Goal: Check status: Check status

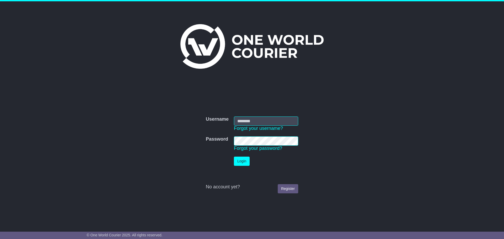
type input "**********"
click at [241, 159] on button "Login" at bounding box center [242, 161] width 16 height 9
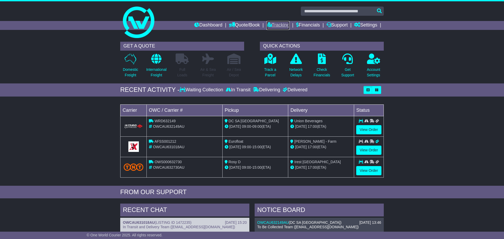
click at [270, 26] on link "Tracking" at bounding box center [277, 25] width 23 height 9
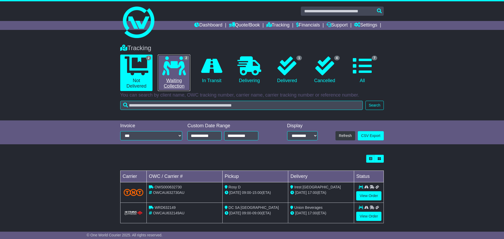
click at [182, 65] on icon at bounding box center [174, 65] width 24 height 19
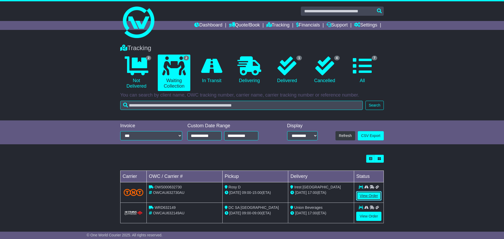
click at [363, 195] on link "View Order" at bounding box center [368, 195] width 25 height 9
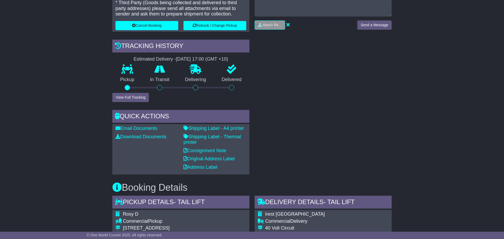
scroll to position [159, 0]
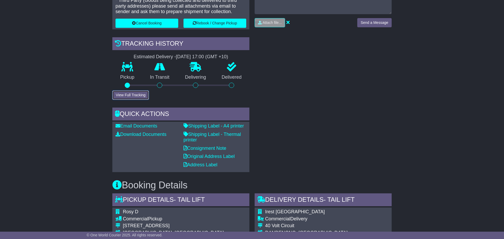
click at [132, 97] on button "View Full Tracking" at bounding box center [130, 94] width 36 height 9
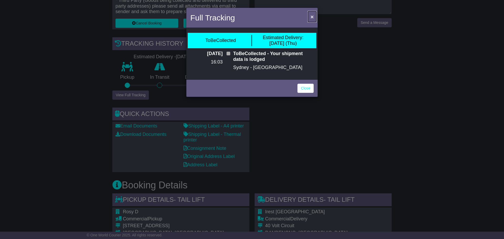
click at [313, 16] on span "×" at bounding box center [311, 17] width 3 height 6
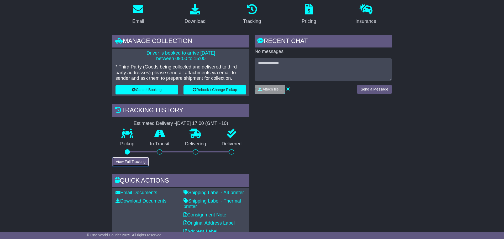
scroll to position [92, 0]
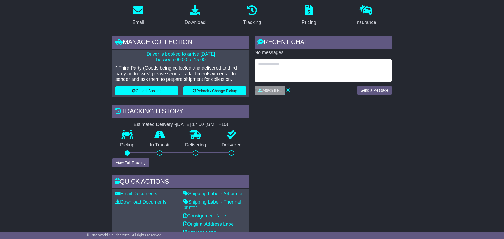
click at [295, 73] on textarea at bounding box center [322, 70] width 137 height 23
type textarea "**********"
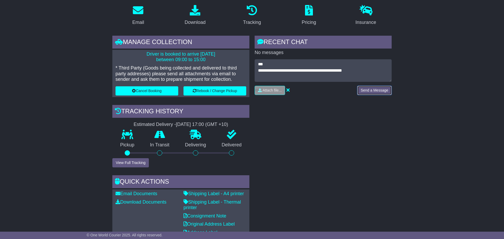
click at [373, 92] on button "Send a Message" at bounding box center [374, 90] width 34 height 9
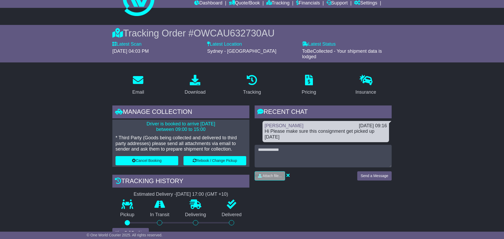
scroll to position [23, 0]
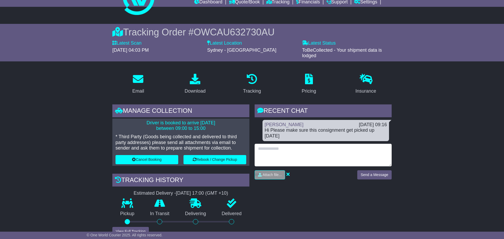
click at [294, 150] on textarea at bounding box center [322, 155] width 137 height 23
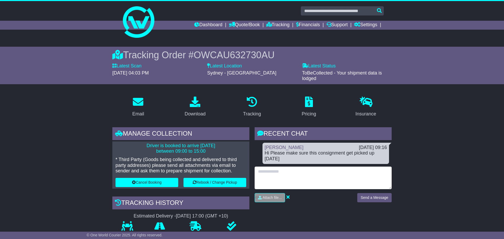
scroll to position [0, 0]
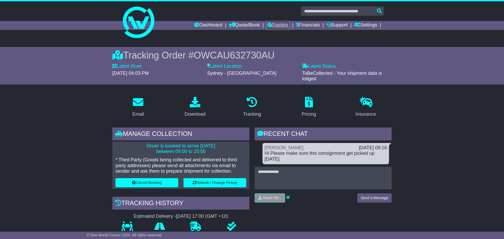
click at [270, 25] on icon at bounding box center [268, 24] width 5 height 5
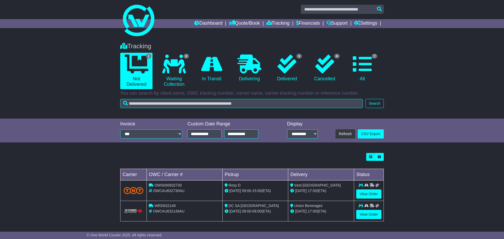
scroll to position [3, 0]
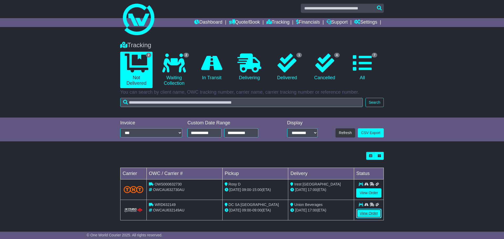
click at [366, 212] on link "View Order" at bounding box center [368, 213] width 25 height 9
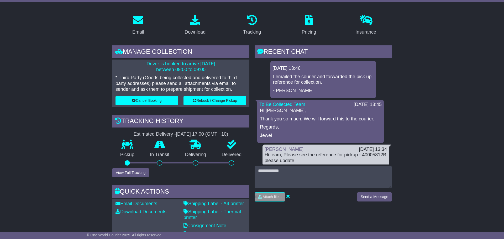
scroll to position [150, 0]
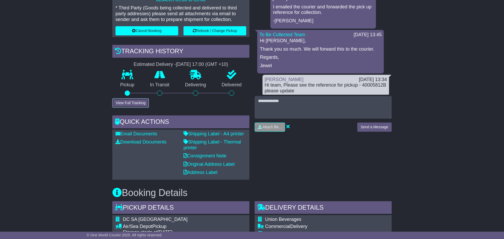
click at [139, 100] on button "View Full Tracking" at bounding box center [130, 102] width 36 height 9
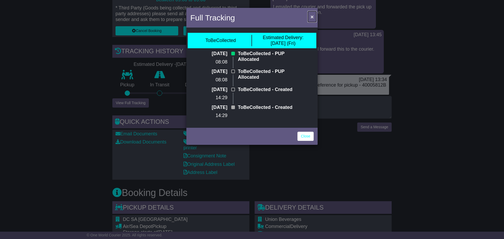
click at [311, 16] on span "×" at bounding box center [311, 17] width 3 height 6
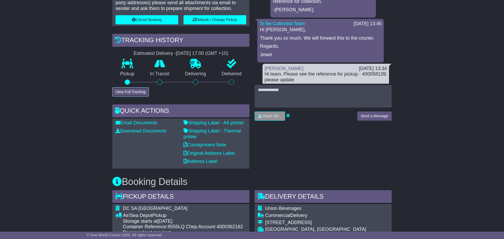
scroll to position [160, 0]
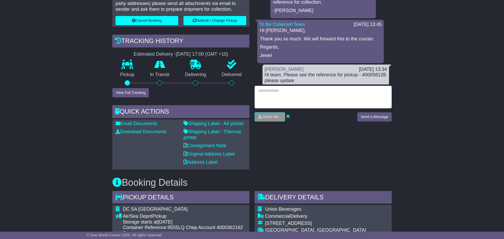
click at [269, 90] on textarea at bounding box center [322, 97] width 137 height 23
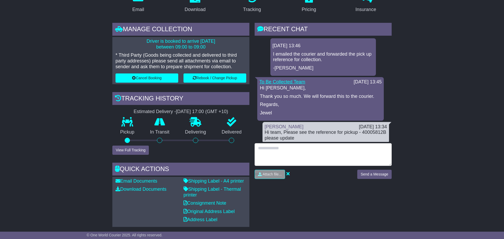
scroll to position [100, 0]
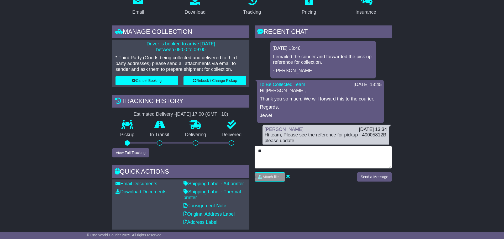
type textarea "*"
click at [270, 152] on textarea "**********" at bounding box center [322, 157] width 137 height 23
type textarea "**********"
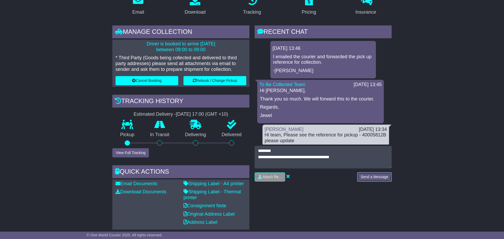
click at [370, 175] on button "Send a Message" at bounding box center [374, 176] width 34 height 9
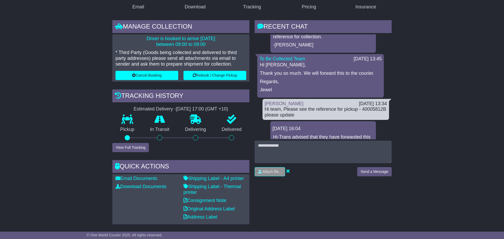
scroll to position [0, 0]
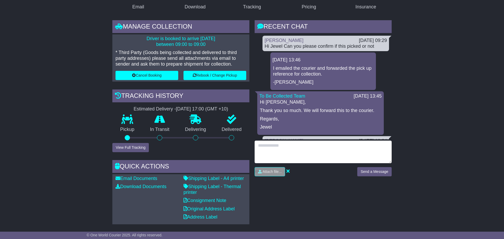
click at [276, 147] on textarea at bounding box center [322, 152] width 137 height 23
type textarea "**********"
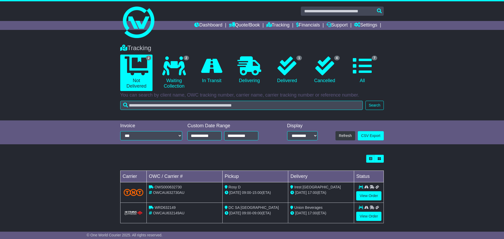
scroll to position [3, 0]
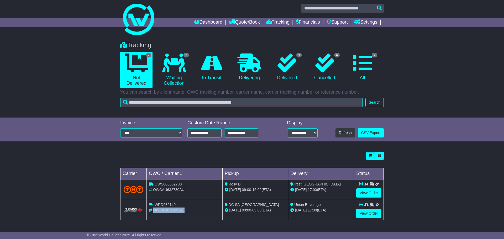
drag, startPoint x: 185, startPoint y: 212, endPoint x: 153, endPoint y: 218, distance: 32.6
click at [153, 218] on td "WRD632149 OWCAU632149AU" at bounding box center [185, 210] width 76 height 20
copy span "OWCAU632149AU"
click at [182, 205] on div "WRD632149" at bounding box center [184, 205] width 71 height 6
drag, startPoint x: 180, startPoint y: 205, endPoint x: 156, endPoint y: 207, distance: 25.0
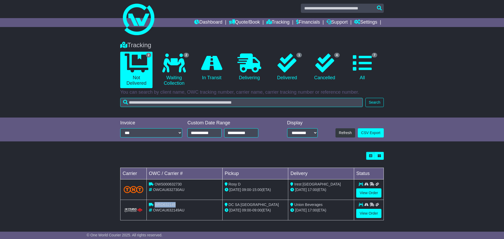
click at [156, 207] on div "WRD632149" at bounding box center [184, 205] width 71 height 6
copy span "WRD632149"
click at [363, 213] on link "View Order" at bounding box center [368, 213] width 25 height 9
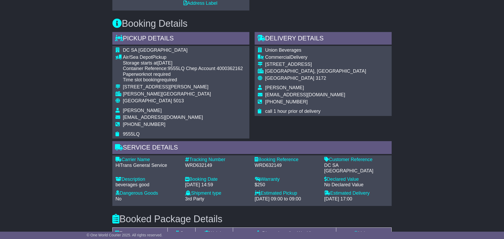
scroll to position [320, 0]
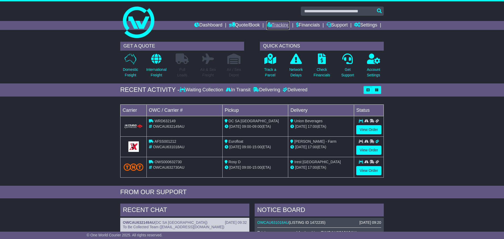
click at [282, 28] on link "Tracking" at bounding box center [277, 25] width 23 height 9
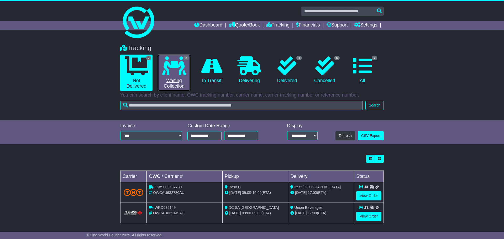
click at [183, 65] on icon at bounding box center [174, 65] width 24 height 19
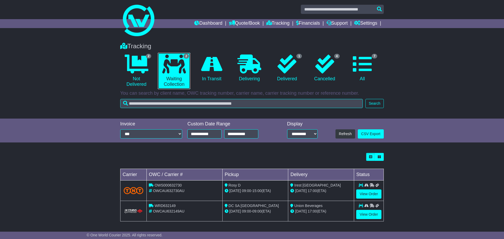
scroll to position [3, 0]
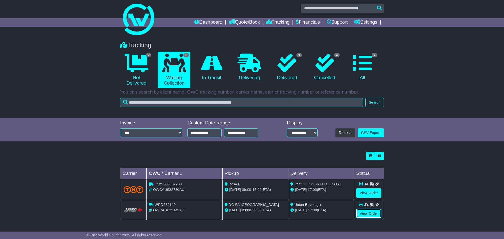
click at [366, 216] on link "View Order" at bounding box center [368, 213] width 25 height 9
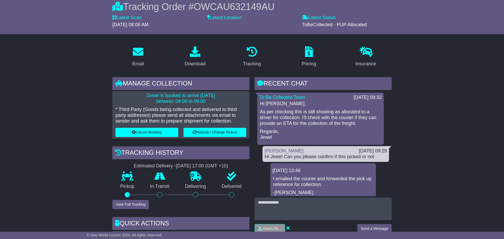
scroll to position [56, 0]
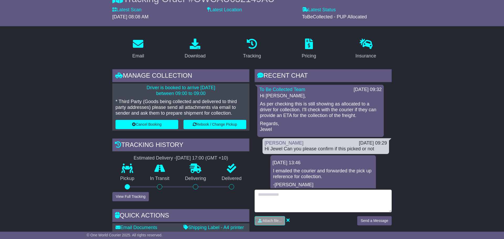
click at [266, 195] on textarea at bounding box center [322, 201] width 137 height 23
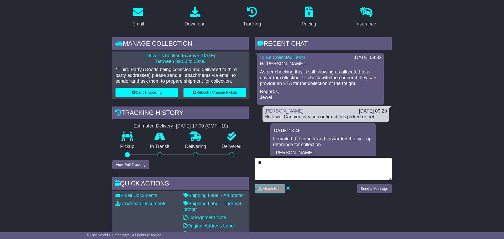
scroll to position [100, 0]
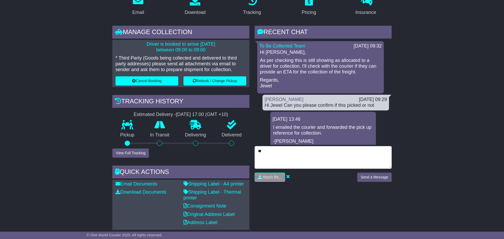
type textarea "*"
type textarea "**********"
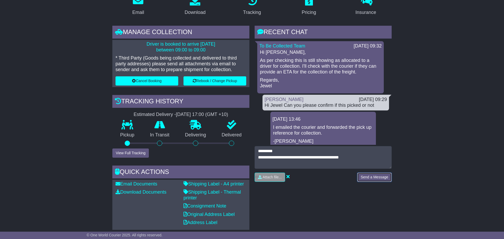
click at [368, 178] on button "Send a Message" at bounding box center [374, 177] width 34 height 9
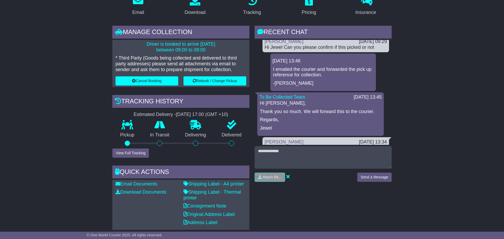
scroll to position [0, 0]
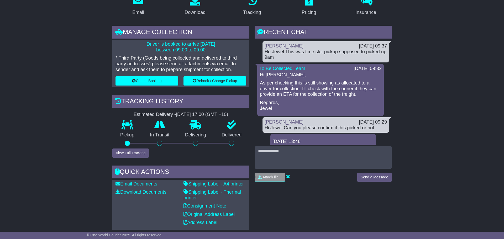
click at [322, 65] on div "To Be Collected Team 13 Aug 2025 09:32 Hi Carwyn, As per checking this is still…" at bounding box center [320, 90] width 126 height 52
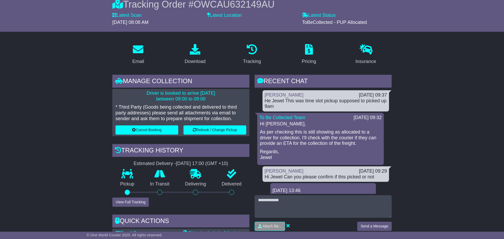
scroll to position [52, 0]
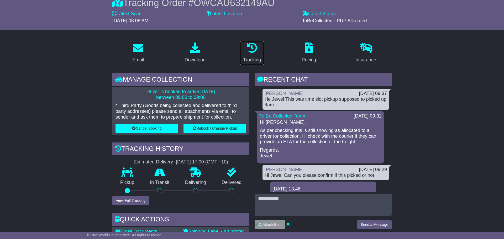
click at [248, 57] on div "Tracking" at bounding box center [252, 59] width 18 height 7
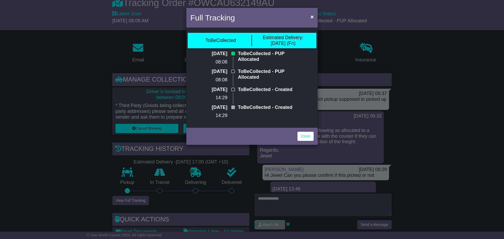
click at [71, 82] on div "Full Tracking × ToBeCollected Estimated Delivery: 15 Aug (Fri) 13 Aug 2025 08:0…" at bounding box center [252, 119] width 504 height 239
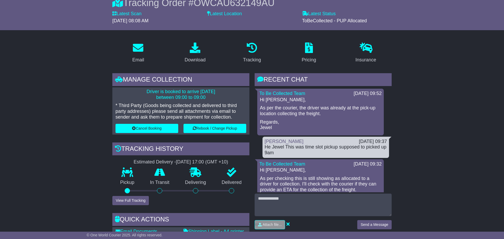
scroll to position [1, 0]
